Goal: Task Accomplishment & Management: Complete application form

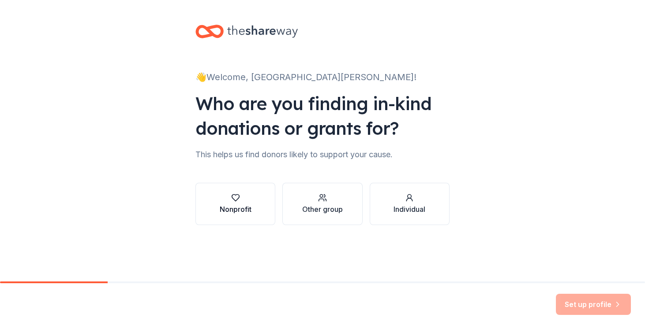
click at [245, 209] on div "Nonprofit" at bounding box center [236, 209] width 32 height 11
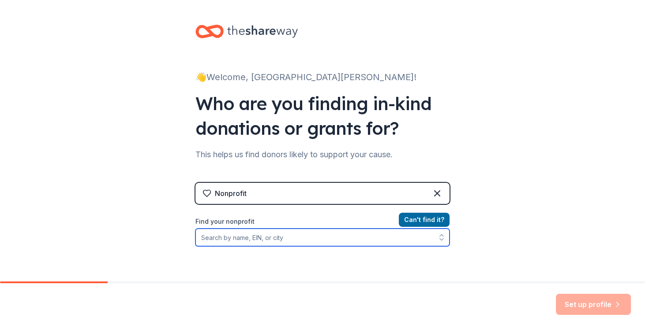
click at [439, 237] on icon "button" at bounding box center [441, 237] width 9 height 9
click at [332, 232] on input "Find your nonprofit" at bounding box center [322, 238] width 254 height 18
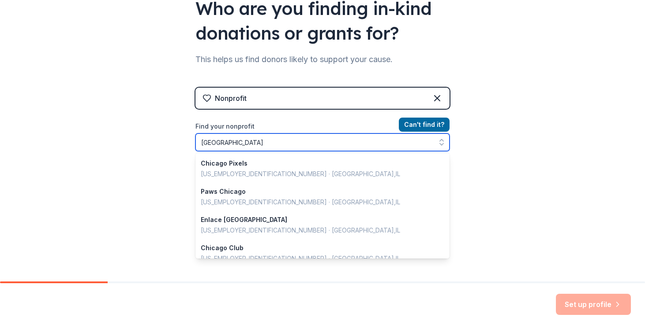
drag, startPoint x: 229, startPoint y: 139, endPoint x: 187, endPoint y: 133, distance: 42.8
click at [186, 133] on div "👋 Welcome, [GEOGRAPHIC_DATA][PERSON_NAME]! Who are you finding in-kind donation…" at bounding box center [322, 93] width 282 height 377
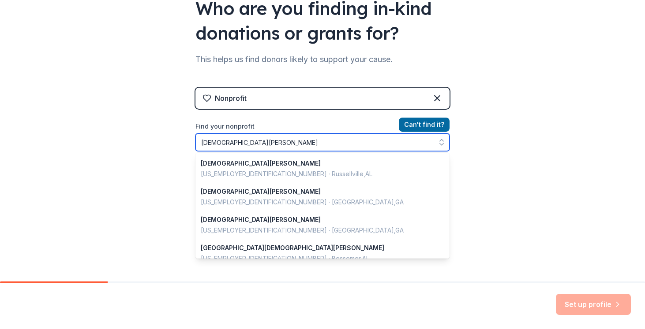
click at [204, 139] on input "[DEMOGRAPHIC_DATA][PERSON_NAME]" at bounding box center [322, 143] width 254 height 18
type input "[DEMOGRAPHIC_DATA][PERSON_NAME]"
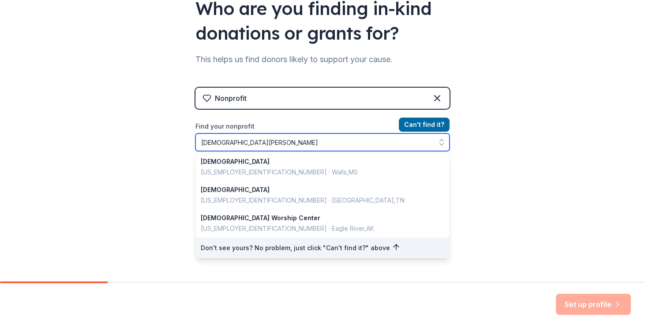
scroll to position [314, 0]
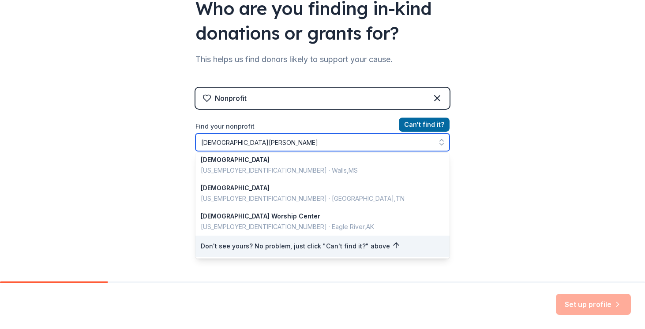
drag, startPoint x: 269, startPoint y: 140, endPoint x: 168, endPoint y: 131, distance: 100.6
click at [168, 131] on div "👋 Welcome, [GEOGRAPHIC_DATA][PERSON_NAME]! Who are you finding in-kind donation…" at bounding box center [322, 93] width 645 height 377
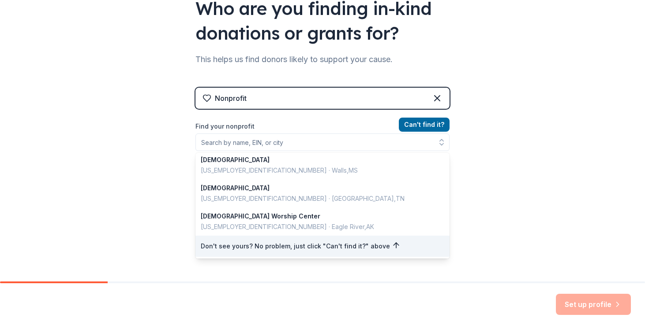
scroll to position [81, 0]
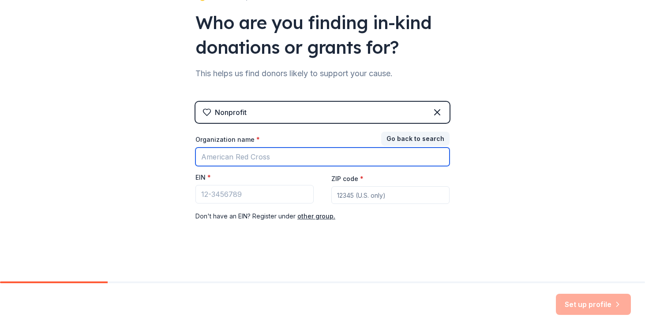
click at [241, 158] on input "Organization name *" at bounding box center [322, 157] width 254 height 19
type input "S"
type input "[DEMOGRAPHIC_DATA][PERSON_NAME]"
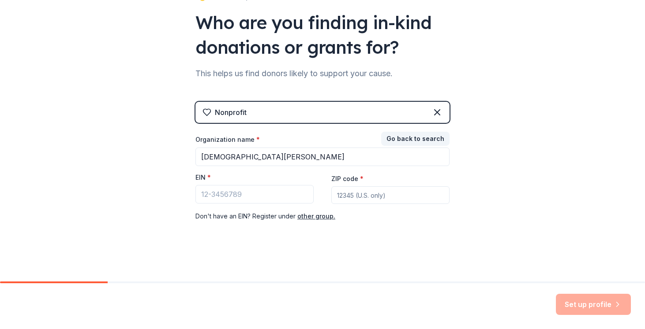
click at [348, 199] on input "ZIP code *" at bounding box center [390, 196] width 118 height 18
type input "60609"
click at [272, 191] on input "EIN *" at bounding box center [254, 194] width 118 height 19
paste input "[US_EMPLOYER_IDENTIFICATION_NUMBER]"
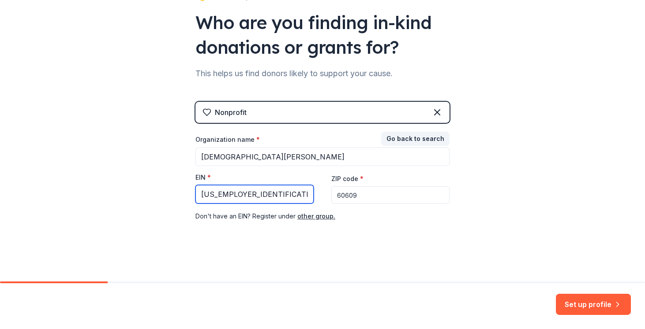
type input "[US_EMPLOYER_IDENTIFICATION_NUMBER]"
click at [433, 217] on div "Don ' t have an EIN? Register under other group." at bounding box center [322, 216] width 254 height 11
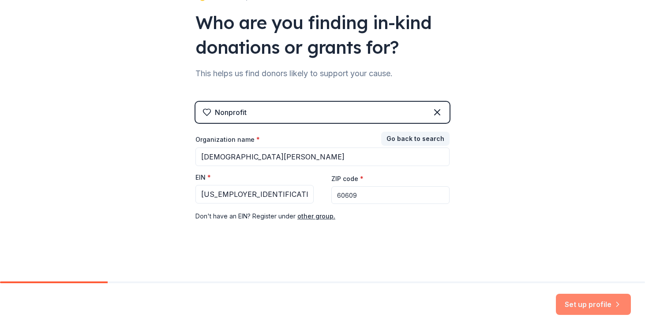
click at [579, 301] on button "Set up profile" at bounding box center [593, 304] width 75 height 21
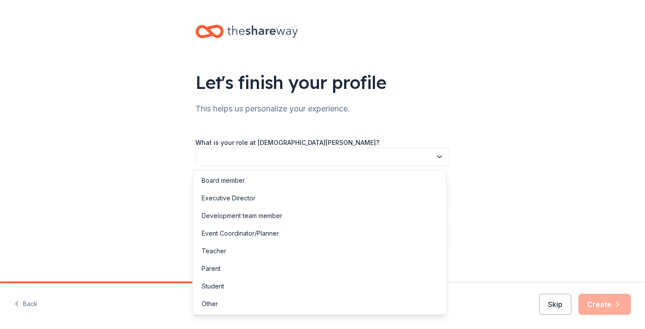
click at [437, 154] on icon "button" at bounding box center [439, 157] width 9 height 9
click at [388, 233] on div "Event Coordinator/Planner" at bounding box center [319, 234] width 250 height 18
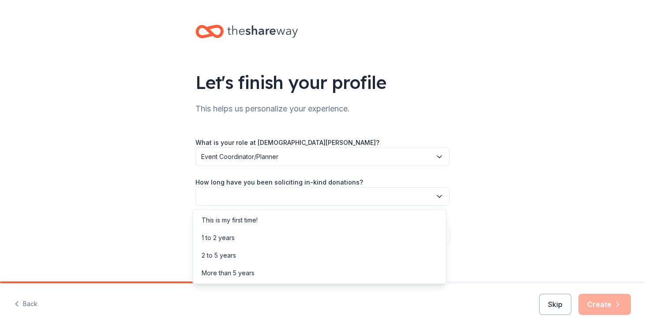
click at [437, 197] on icon "button" at bounding box center [439, 197] width 4 height 2
click at [423, 267] on div "More than 5 years" at bounding box center [319, 274] width 250 height 18
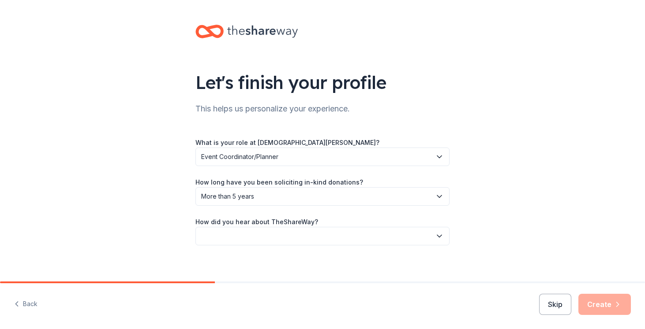
click at [435, 236] on icon "button" at bounding box center [439, 236] width 9 height 9
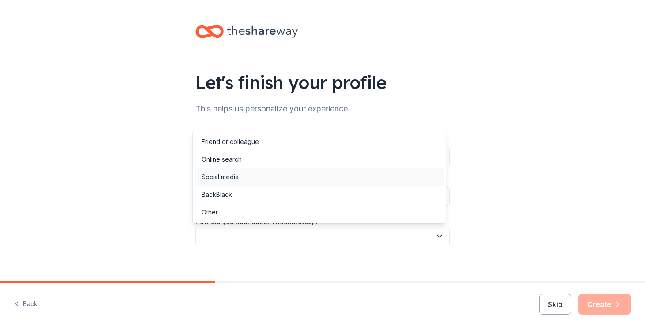
click at [424, 183] on div "Social media" at bounding box center [319, 177] width 250 height 18
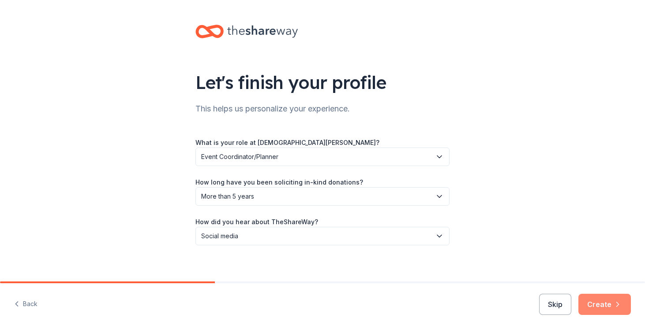
click at [594, 305] on button "Create" at bounding box center [604, 304] width 52 height 21
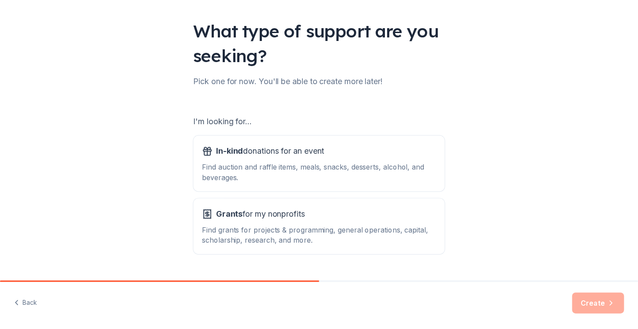
scroll to position [74, 0]
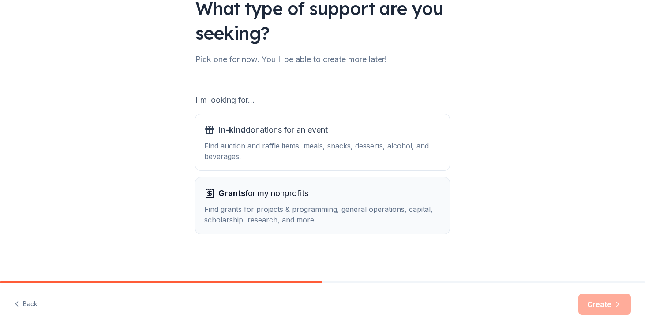
click at [349, 210] on div "Find grants for projects & programming, general operations, capital, scholarshi…" at bounding box center [322, 214] width 236 height 21
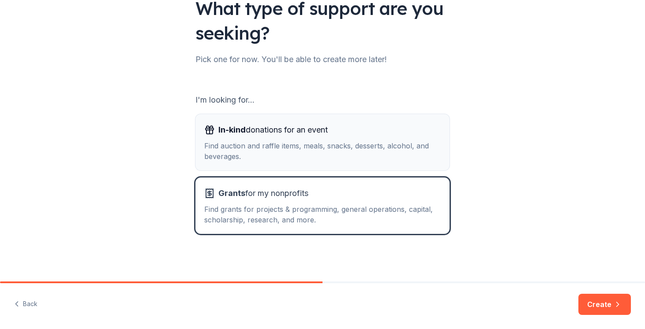
click at [395, 148] on div "Find auction and raffle items, meals, snacks, desserts, alcohol, and beverages." at bounding box center [322, 151] width 236 height 21
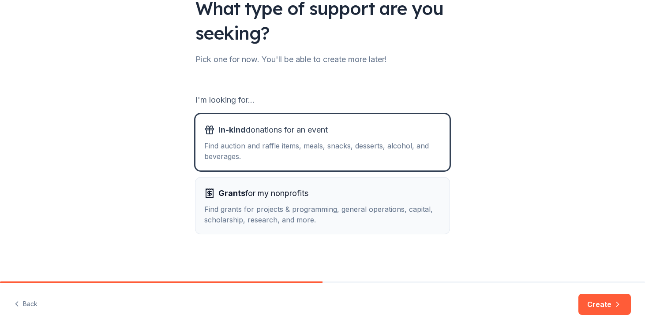
click at [407, 194] on div "Grants for my nonprofits" at bounding box center [322, 194] width 236 height 14
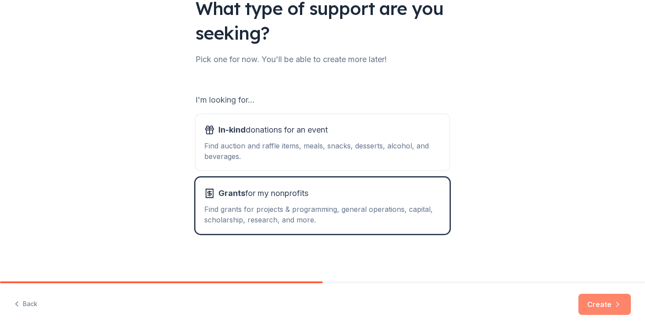
click at [594, 302] on button "Create" at bounding box center [604, 304] width 52 height 21
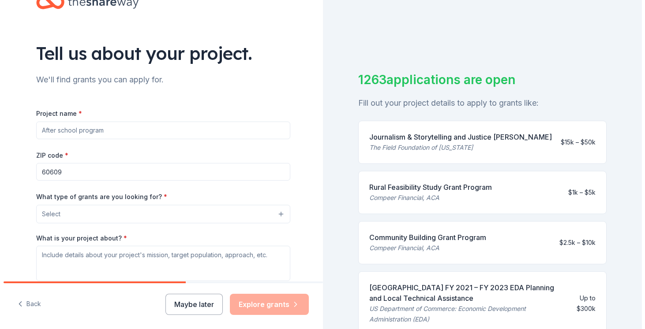
scroll to position [32, 0]
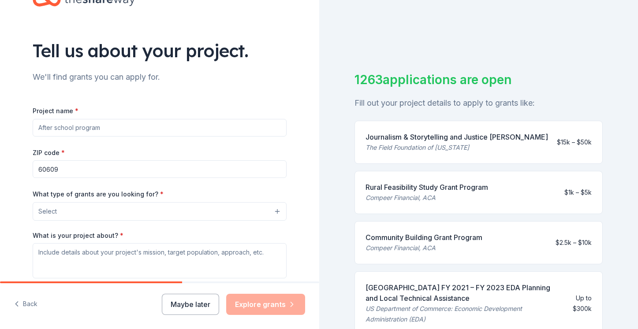
drag, startPoint x: 100, startPoint y: 128, endPoint x: 28, endPoint y: 127, distance: 72.3
click at [26, 127] on div "Tell us about your project. We'll find grants you can apply for. Project name *…" at bounding box center [160, 179] width 282 height 422
type input "Breakfast witn Santa"
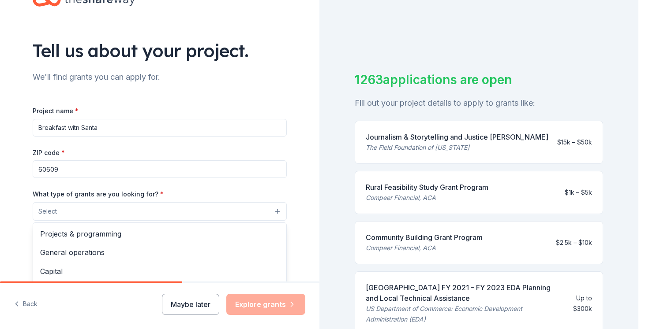
click at [272, 213] on button "Select" at bounding box center [160, 211] width 254 height 19
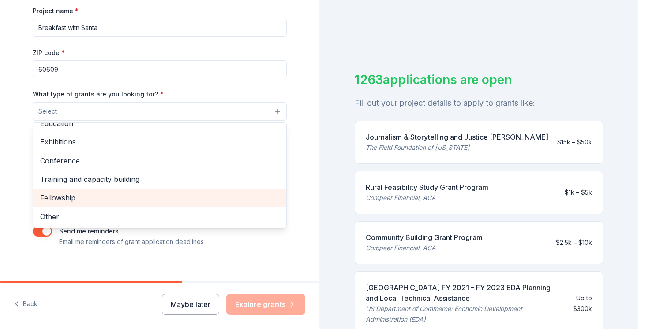
scroll to position [135, 0]
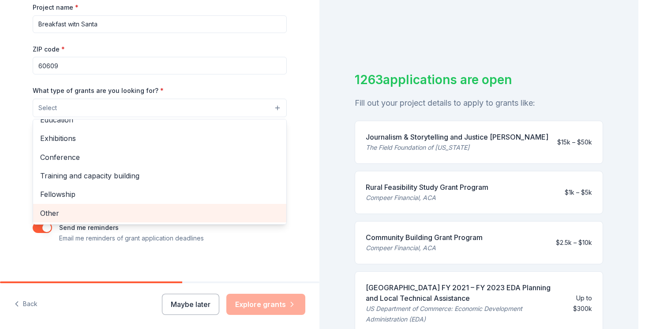
click at [260, 216] on span "Other" at bounding box center [159, 213] width 239 height 11
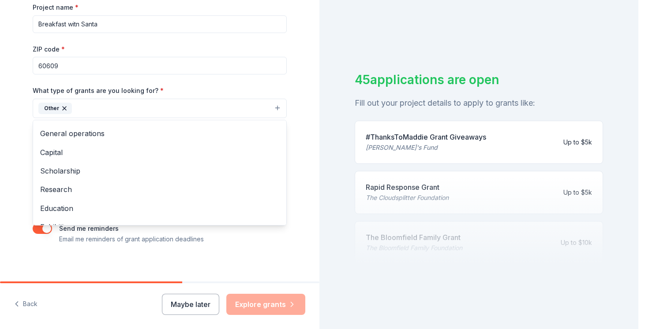
scroll to position [0, 0]
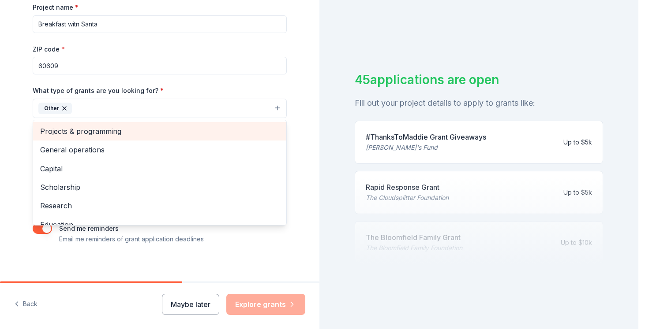
click at [169, 137] on span "Projects & programming" at bounding box center [159, 131] width 239 height 11
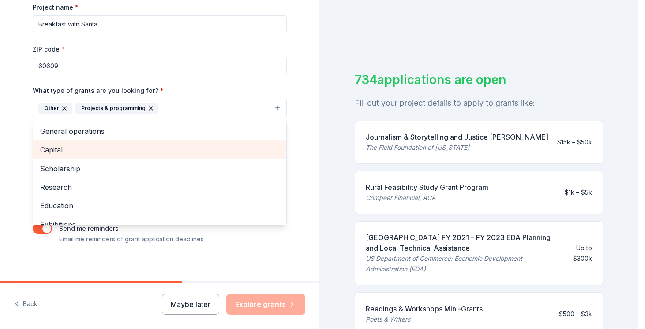
click at [273, 147] on div "Capital" at bounding box center [159, 150] width 253 height 19
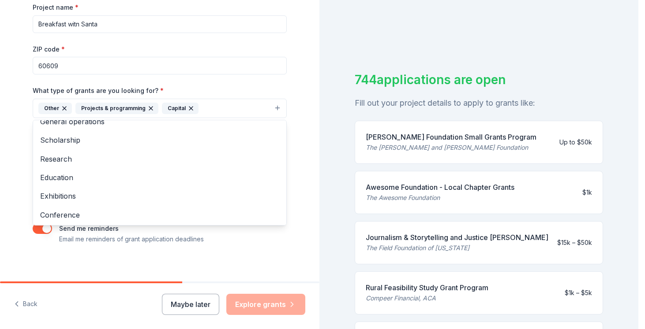
scroll to position [11, 0]
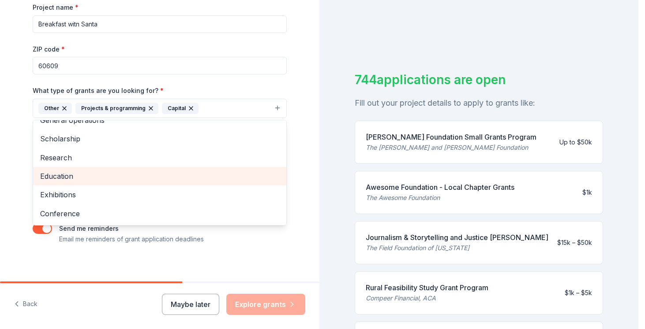
click at [241, 173] on span "Education" at bounding box center [159, 176] width 239 height 11
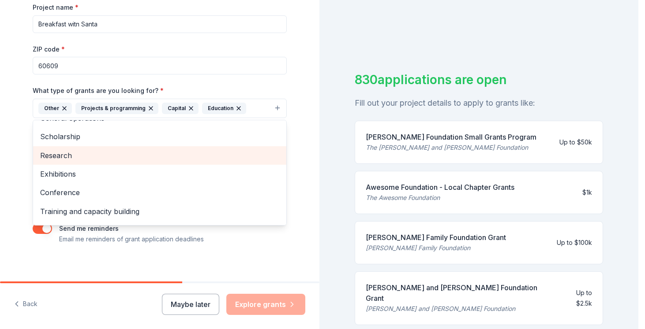
scroll to position [15, 0]
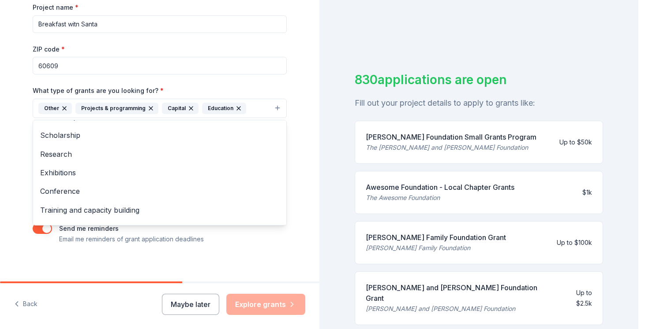
click at [292, 222] on div "Tell us about your project. We'll find grants you can apply for. Project name *…" at bounding box center [160, 76] width 282 height 422
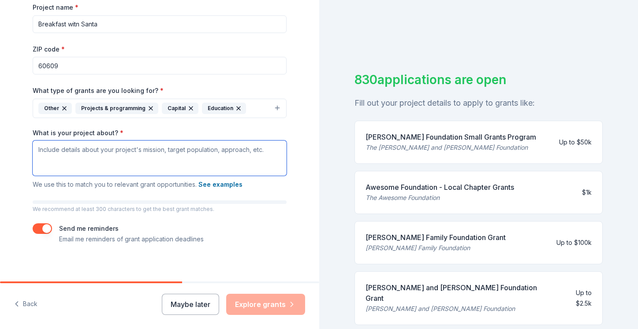
click at [131, 160] on textarea "What is your project about? *" at bounding box center [160, 158] width 254 height 35
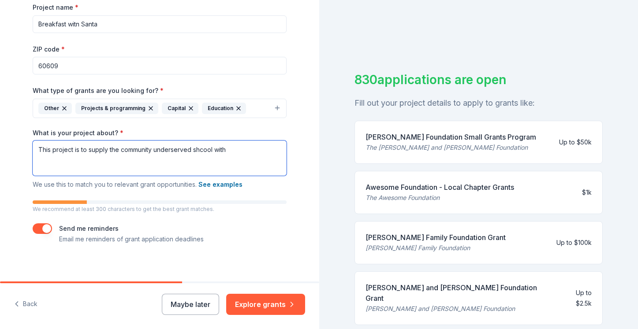
click at [198, 153] on textarea "This project is to supply the community underserved shcool with" at bounding box center [160, 158] width 254 height 35
click at [230, 156] on textarea "This project is to supply the community underserved school with" at bounding box center [160, 158] width 254 height 35
click at [149, 151] on textarea "This project is to supply the community underserved school with" at bounding box center [160, 158] width 254 height 35
click at [216, 150] on textarea "This project is to supply the communities underserved school with" at bounding box center [160, 158] width 254 height 35
click at [258, 150] on textarea "This project is to supply the communities underserved schools with" at bounding box center [160, 158] width 254 height 35
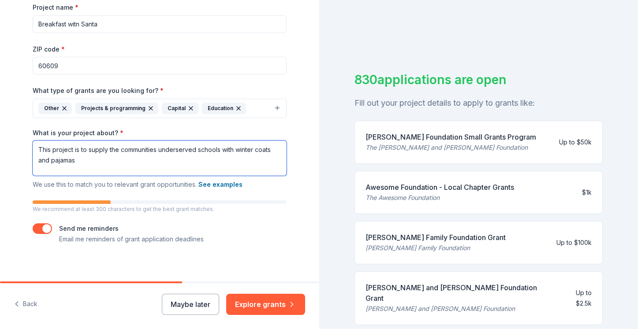
click at [48, 159] on textarea "This project is to supply the communities underserved schools with winter coats…" at bounding box center [160, 158] width 254 height 35
click at [109, 158] on textarea "This project is to supply the communities underserved schools with winter coats…" at bounding box center [160, 158] width 254 height 35
click at [75, 159] on textarea "This project is to supply the communities underserved schools with winter coats…" at bounding box center [160, 158] width 254 height 35
click at [127, 163] on textarea "This project is to supply the communities underserved schools with winter coats…" at bounding box center [160, 158] width 254 height 35
click at [74, 159] on textarea "This project is to supply the communities underserved schools with winter coats…" at bounding box center [160, 158] width 254 height 35
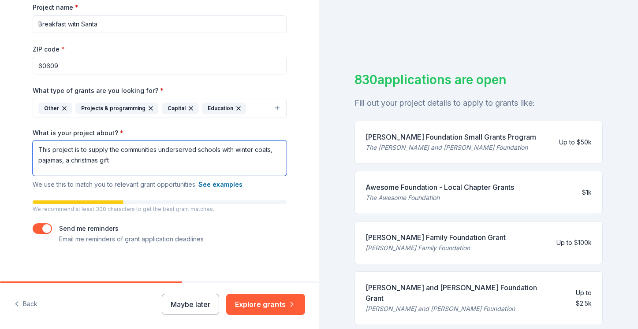
click at [116, 162] on textarea "This project is to supply the communities underserved schools with winter coats…" at bounding box center [160, 158] width 254 height 35
click at [109, 162] on textarea "This project is to supply the communities underserved schools with winter coats…" at bounding box center [160, 158] width 254 height 35
click at [224, 163] on textarea "This project is to supply the communities underserved schools with winter coats…" at bounding box center [160, 158] width 254 height 35
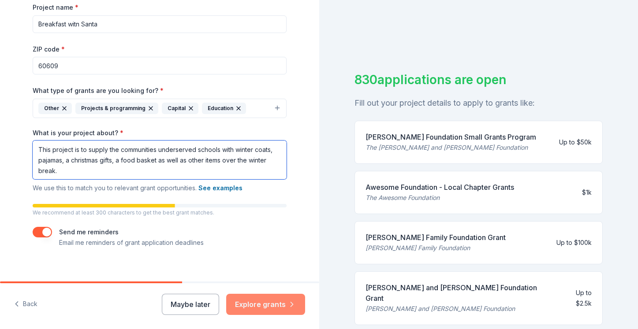
type textarea "This project is to supply the communities underserved schools with winter coats…"
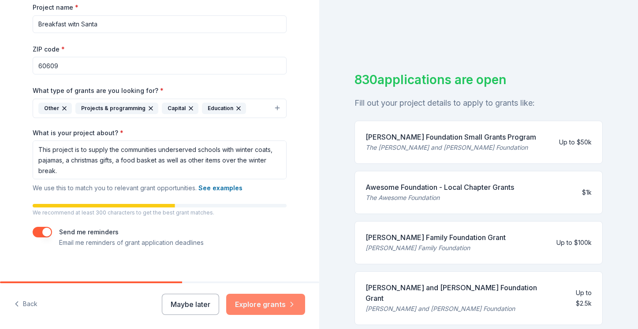
click at [282, 305] on button "Explore grants" at bounding box center [265, 304] width 79 height 21
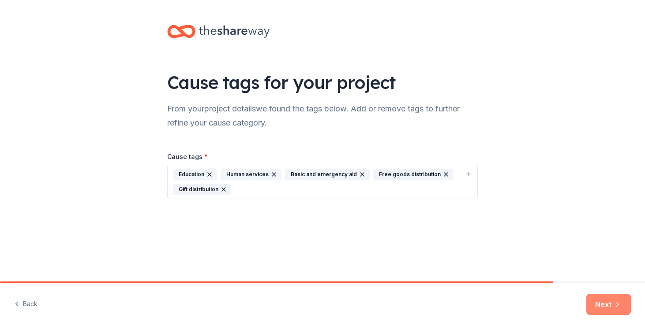
click at [611, 303] on button "Next" at bounding box center [608, 304] width 45 height 21
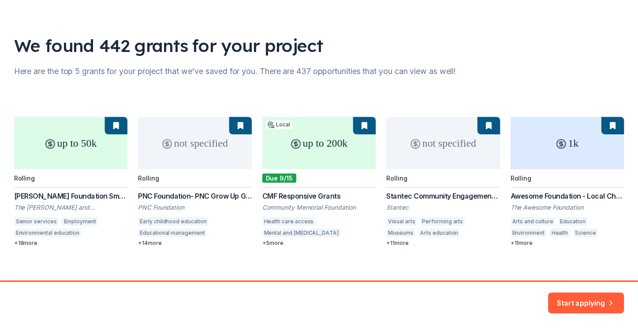
scroll to position [47, 0]
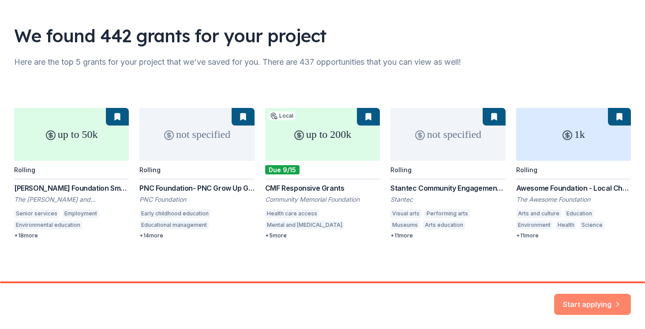
click at [597, 298] on button "Start applying" at bounding box center [592, 299] width 77 height 21
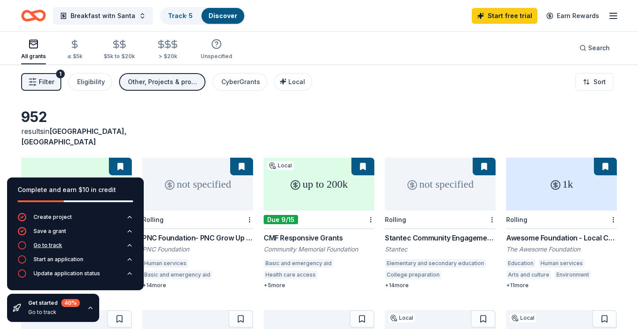
click at [40, 247] on div "Go to track" at bounding box center [48, 245] width 29 height 7
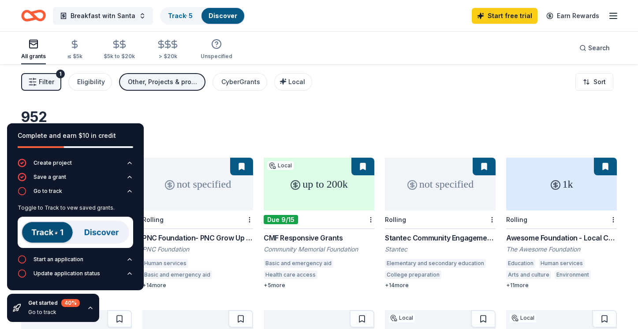
click at [169, 131] on div "952 results in [GEOGRAPHIC_DATA], [GEOGRAPHIC_DATA]" at bounding box center [319, 127] width 596 height 39
click at [128, 190] on icon "button" at bounding box center [129, 191] width 7 height 7
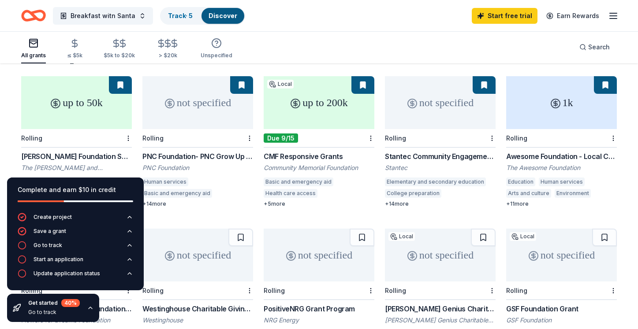
scroll to position [82, 0]
click at [53, 246] on div "Go to track" at bounding box center [48, 245] width 29 height 7
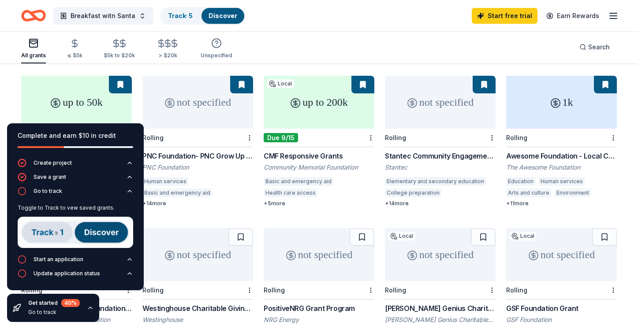
click at [50, 238] on img at bounding box center [76, 232] width 116 height 31
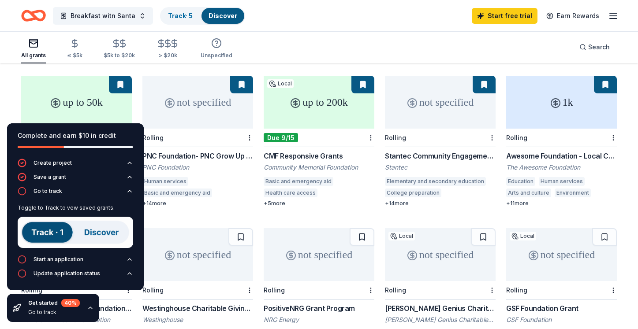
click at [50, 235] on img at bounding box center [76, 232] width 116 height 31
click at [93, 232] on img at bounding box center [76, 232] width 116 height 31
click at [55, 234] on img at bounding box center [76, 232] width 116 height 31
click at [22, 192] on icon "button" at bounding box center [22, 191] width 9 height 9
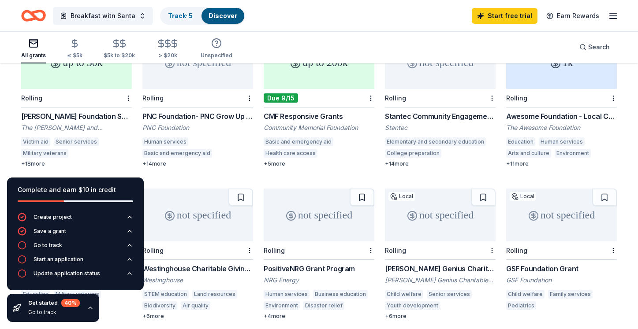
scroll to position [121, 0]
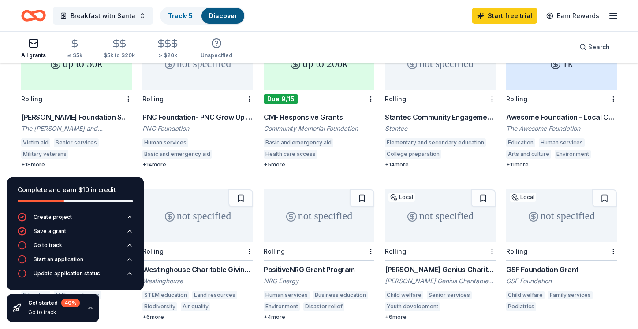
click at [97, 112] on div "[PERSON_NAME] Foundation Small Grants Program The [PERSON_NAME] and [PERSON_NAM…" at bounding box center [76, 140] width 111 height 56
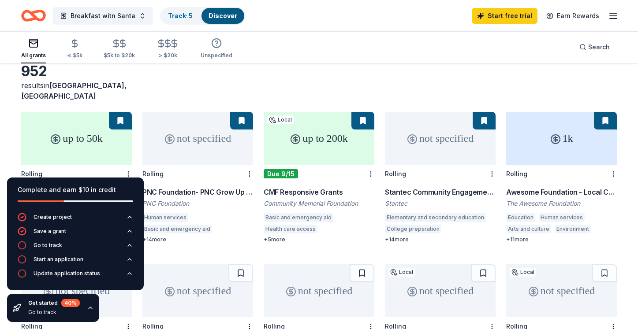
scroll to position [45, 0]
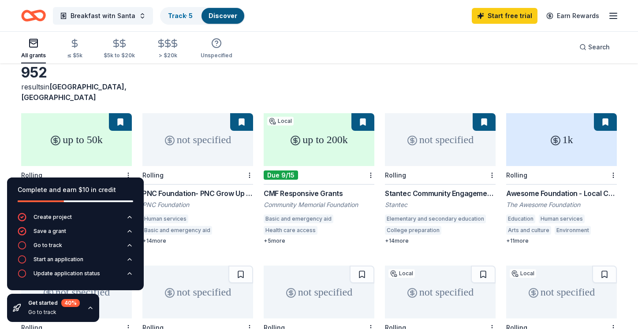
click at [322, 151] on div "up to 200k" at bounding box center [319, 139] width 111 height 53
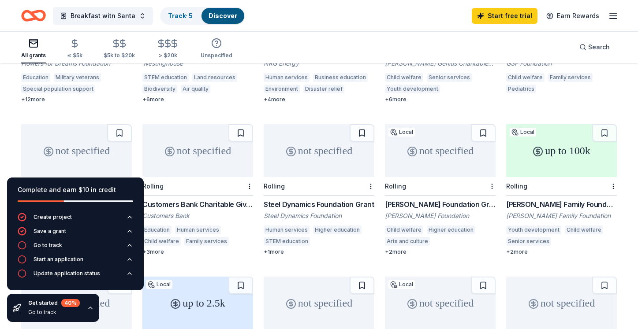
scroll to position [343, 0]
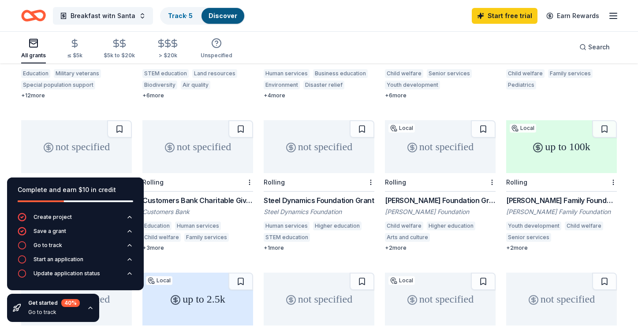
click at [583, 143] on div "up to 100k" at bounding box center [561, 146] width 111 height 53
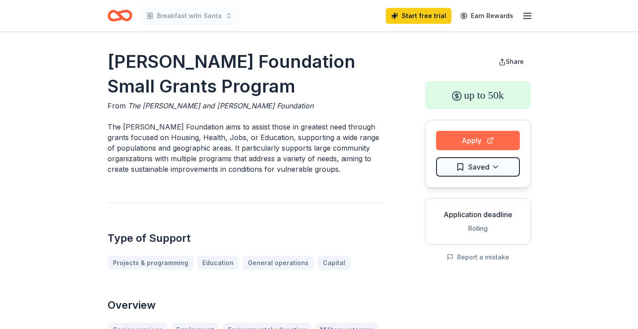
click at [474, 142] on button "Apply" at bounding box center [478, 140] width 84 height 19
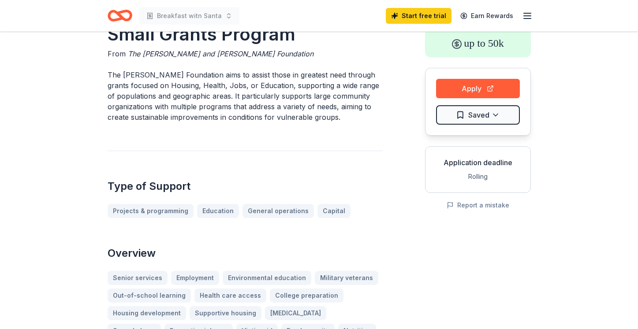
scroll to position [52, 0]
click at [490, 90] on button "Apply" at bounding box center [478, 87] width 84 height 19
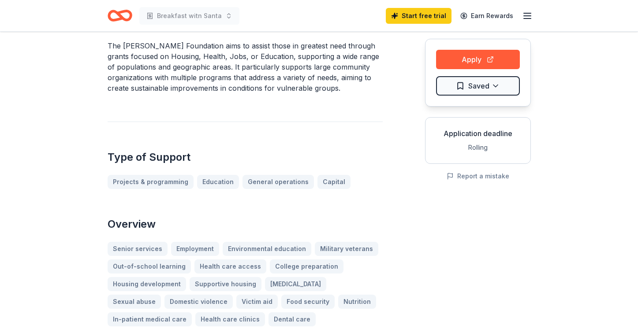
scroll to position [83, 0]
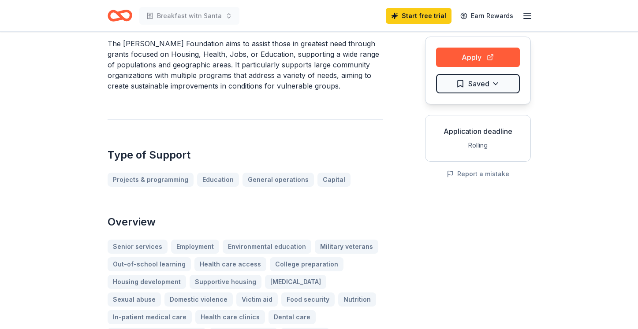
click at [481, 131] on div "Application deadline" at bounding box center [478, 131] width 91 height 11
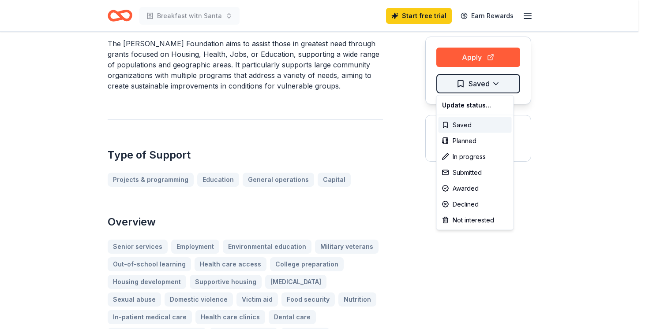
click at [488, 83] on html "Breakfast witn Santa Start free trial Earn Rewards Weinberg Foundation Small Gr…" at bounding box center [322, 81] width 645 height 329
click at [485, 155] on div "In progress" at bounding box center [474, 157] width 73 height 16
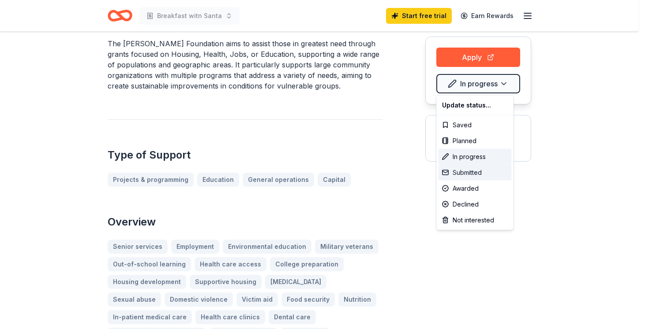
click at [494, 172] on div "Submitted" at bounding box center [474, 173] width 73 height 16
click at [489, 104] on div "Update status..." at bounding box center [474, 105] width 73 height 16
click at [487, 173] on div "Submitted" at bounding box center [474, 173] width 73 height 16
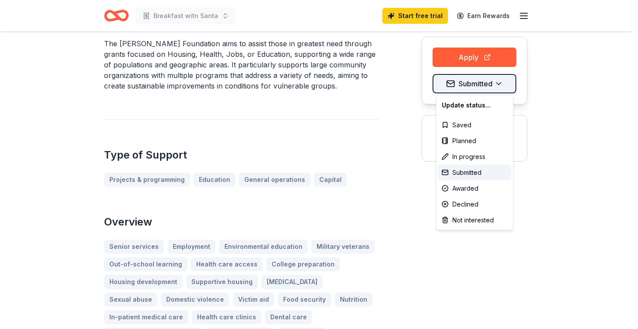
click at [504, 82] on html "Breakfast witn Santa Start free trial Earn Rewards Weinberg Foundation Small Gr…" at bounding box center [319, 81] width 638 height 329
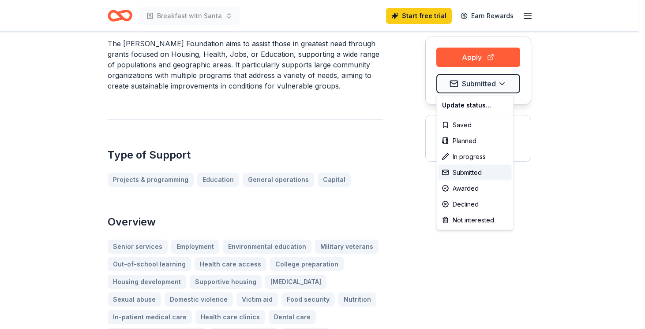
click at [495, 60] on html "Breakfast witn Santa Start free trial Earn Rewards Weinberg Foundation Small Gr…" at bounding box center [322, 81] width 645 height 329
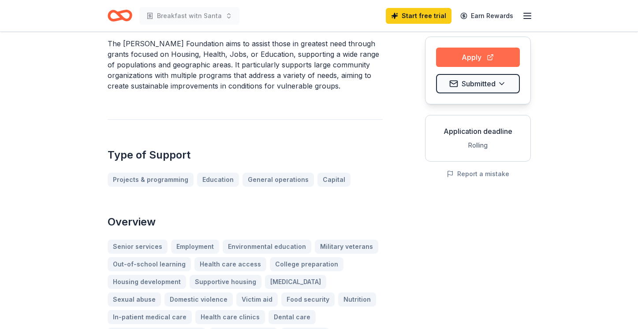
click at [488, 60] on button "Apply" at bounding box center [478, 57] width 84 height 19
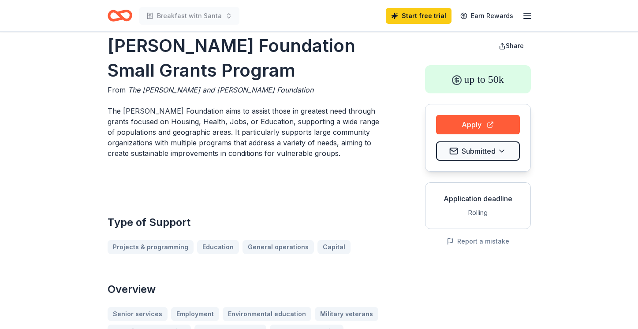
scroll to position [0, 0]
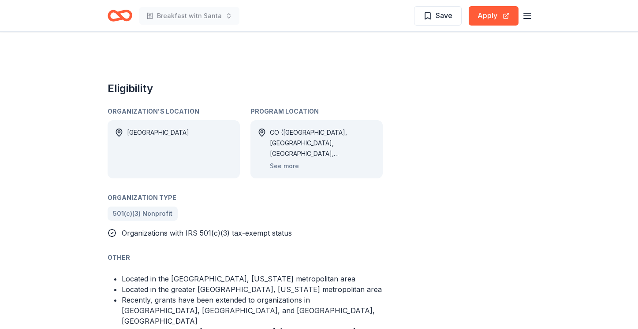
scroll to position [447, 0]
click at [289, 161] on button "See more" at bounding box center [284, 166] width 29 height 11
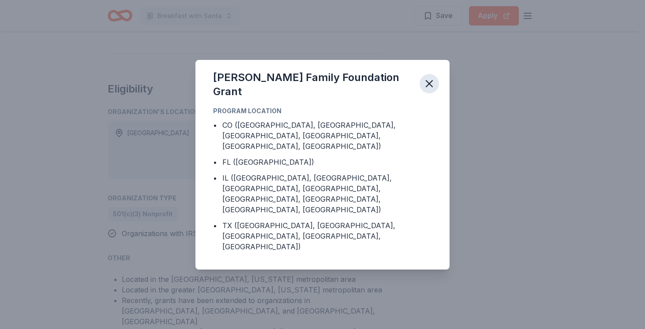
click at [430, 90] on icon "button" at bounding box center [429, 84] width 12 height 12
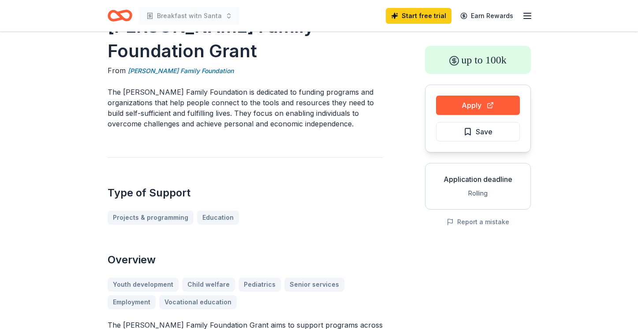
scroll to position [11, 0]
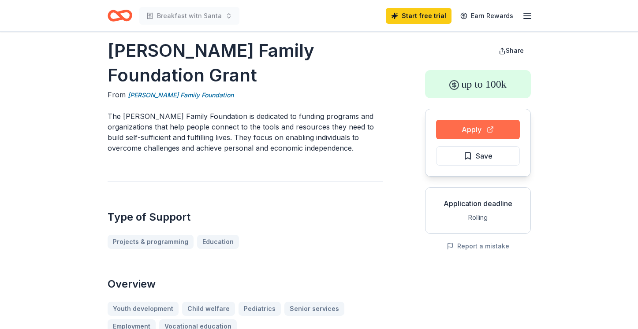
click at [477, 127] on button "Apply" at bounding box center [478, 129] width 84 height 19
